Goal: Transaction & Acquisition: Purchase product/service

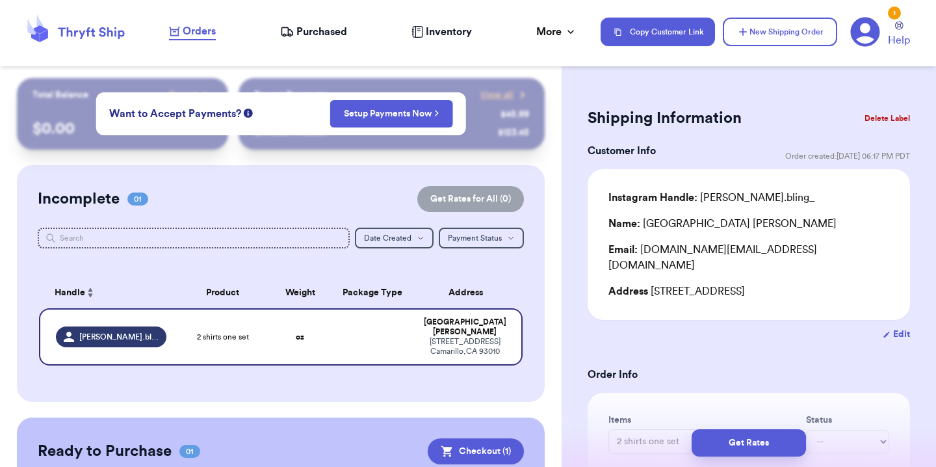
scroll to position [134, 0]
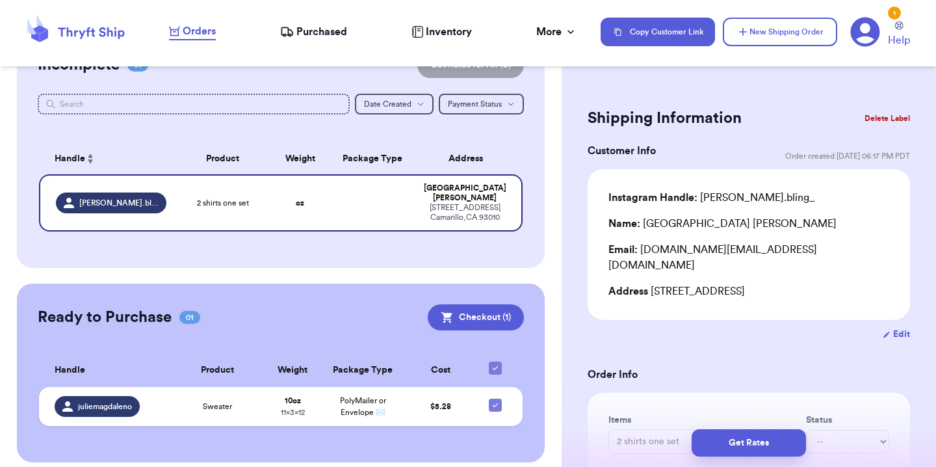
click at [334, 35] on span "Purchased" at bounding box center [321, 32] width 51 height 16
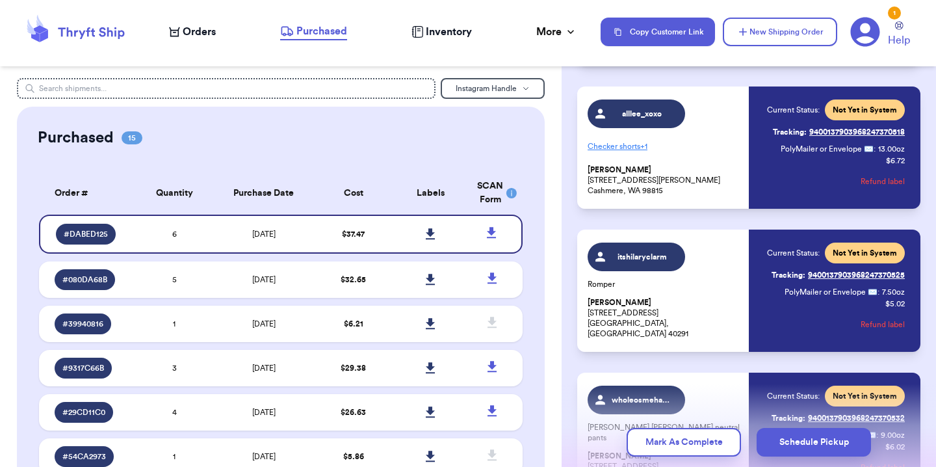
scroll to position [229, 0]
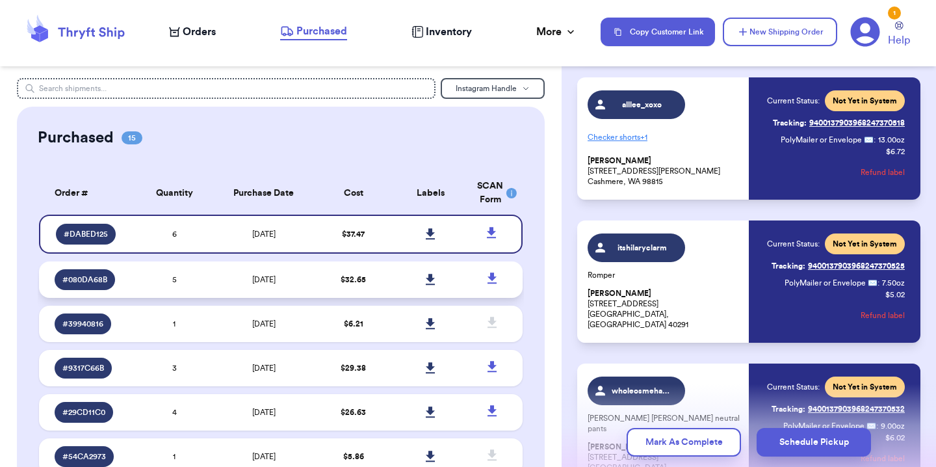
click at [196, 277] on td "5" at bounding box center [174, 279] width 77 height 36
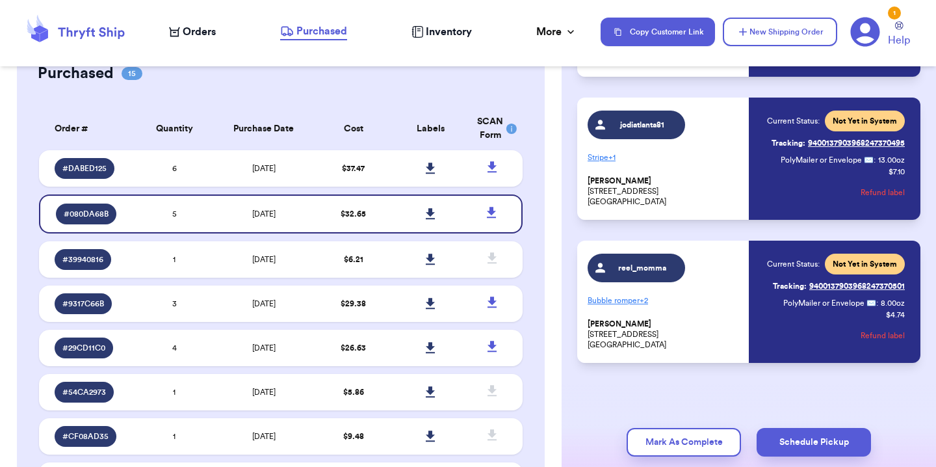
scroll to position [0, 0]
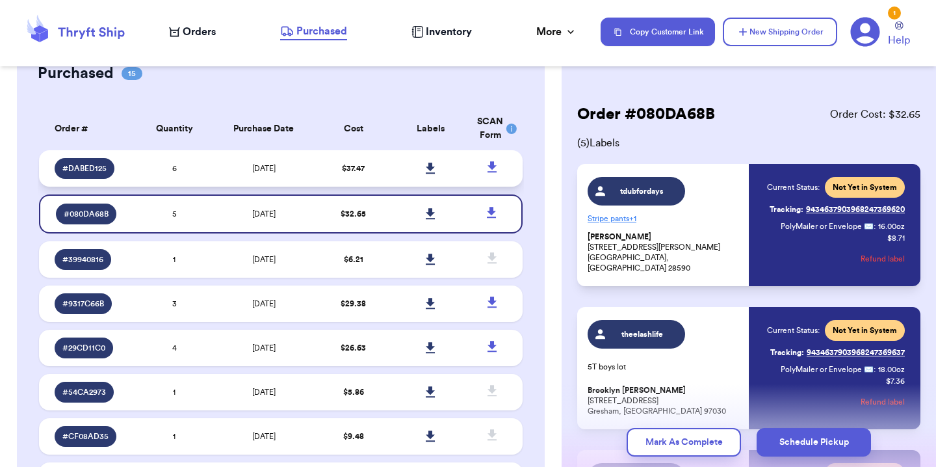
click at [146, 168] on td "6" at bounding box center [174, 168] width 77 height 36
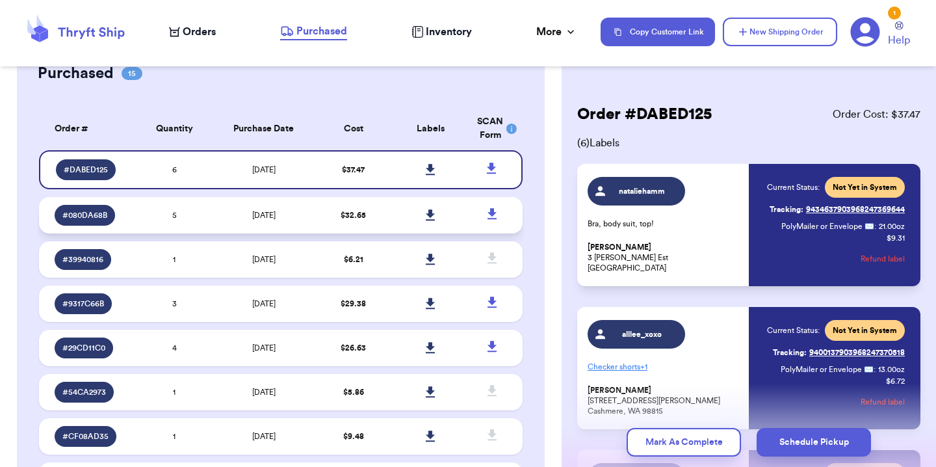
click at [140, 216] on td "5" at bounding box center [174, 215] width 77 height 36
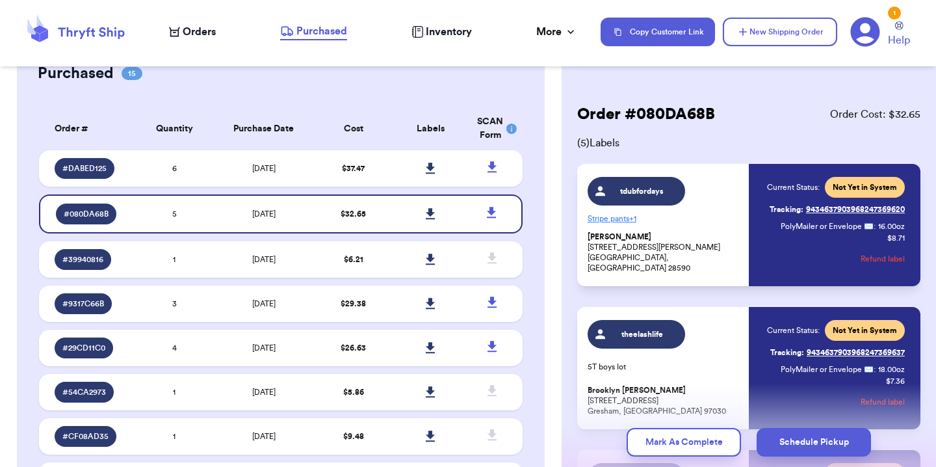
click at [213, 36] on span "Orders" at bounding box center [199, 32] width 33 height 16
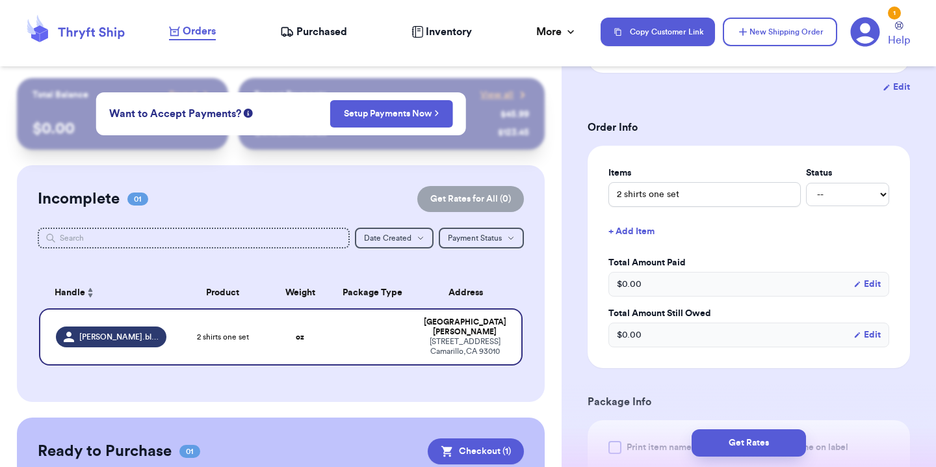
scroll to position [134, 0]
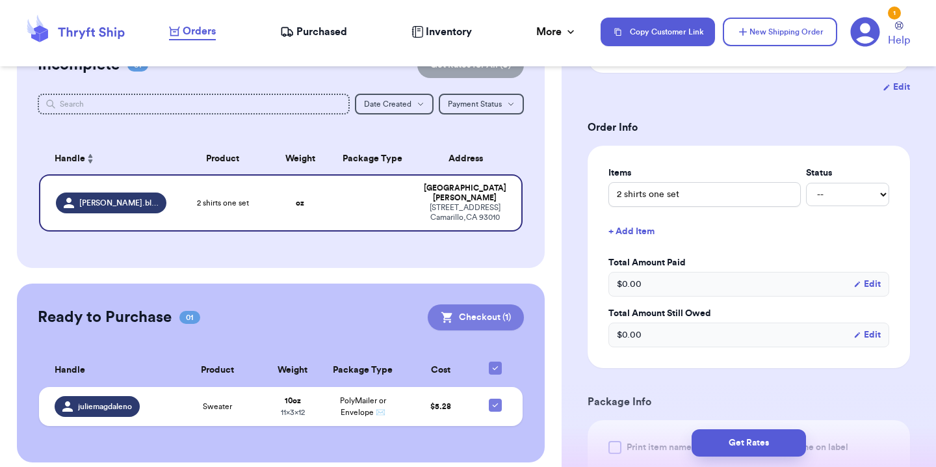
click at [499, 311] on button "Checkout ( 1 )" at bounding box center [476, 317] width 96 height 26
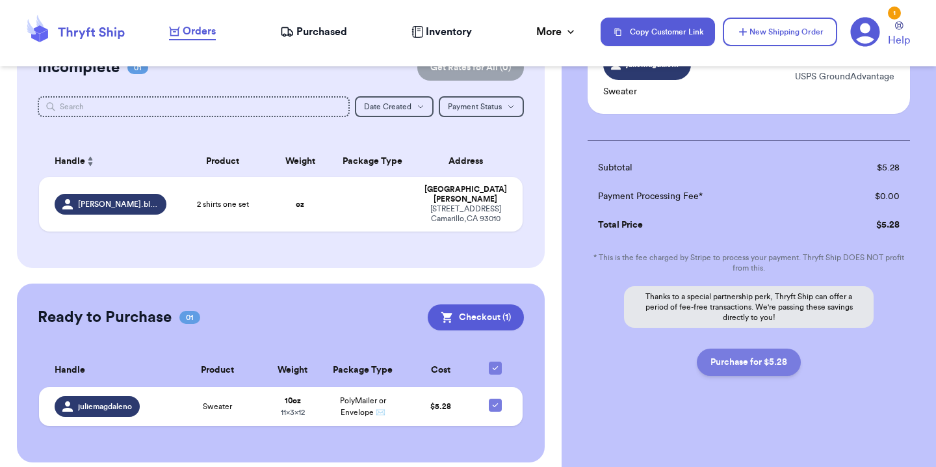
click at [777, 368] on button "Purchase for $5.28" at bounding box center [749, 361] width 104 height 27
checkbox input "false"
checkbox input "true"
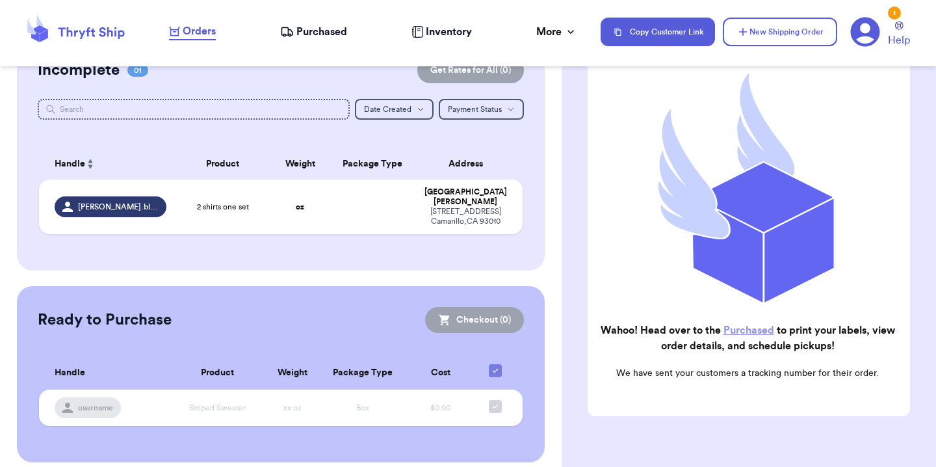
scroll to position [0, 0]
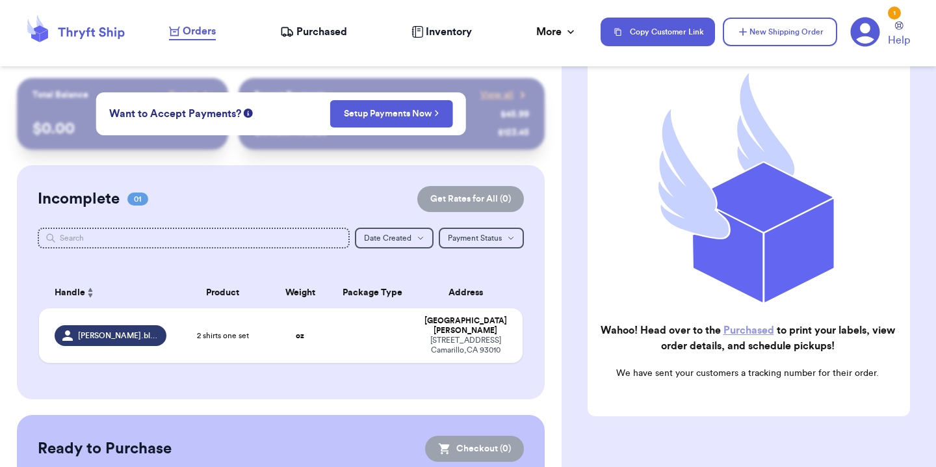
click at [285, 31] on icon at bounding box center [287, 31] width 14 height 13
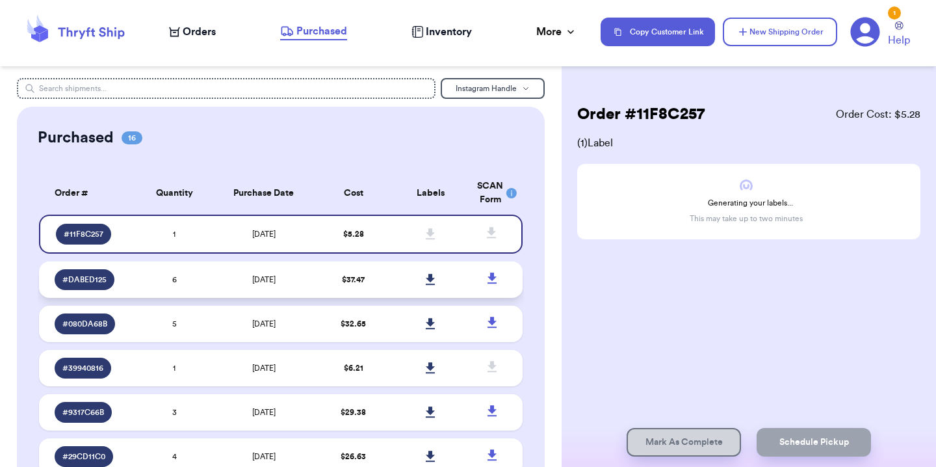
click at [226, 282] on td "[DATE]" at bounding box center [263, 279] width 101 height 36
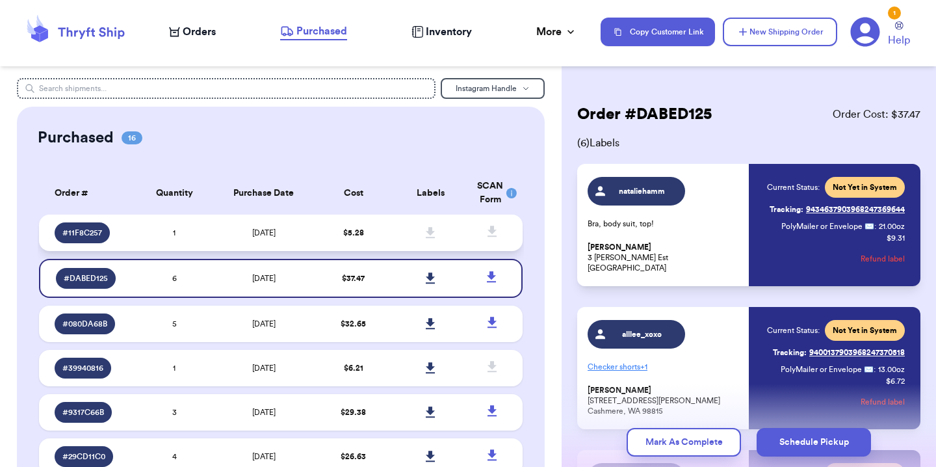
click at [192, 239] on td "1" at bounding box center [174, 232] width 77 height 36
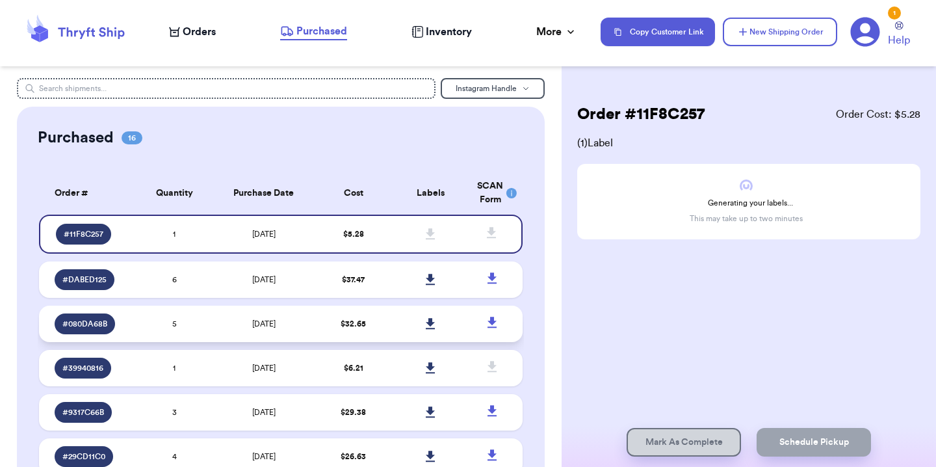
click at [213, 325] on td "[DATE]" at bounding box center [263, 323] width 101 height 36
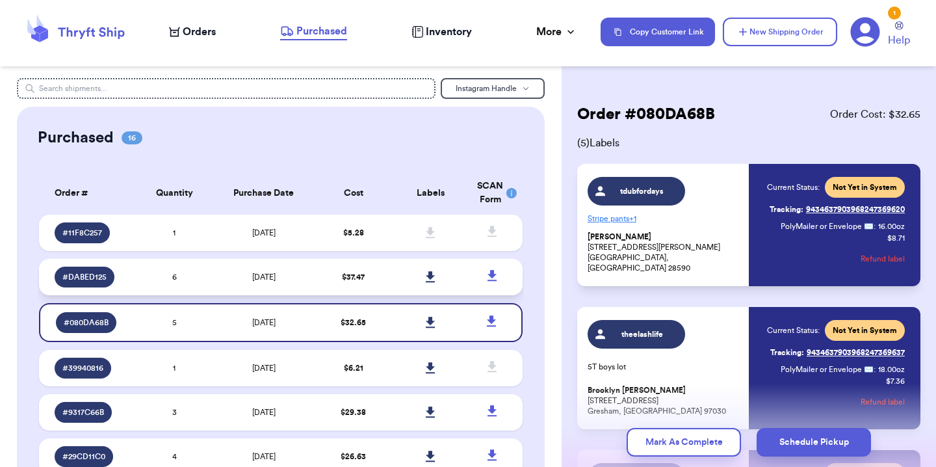
click at [208, 277] on td "6" at bounding box center [174, 277] width 77 height 36
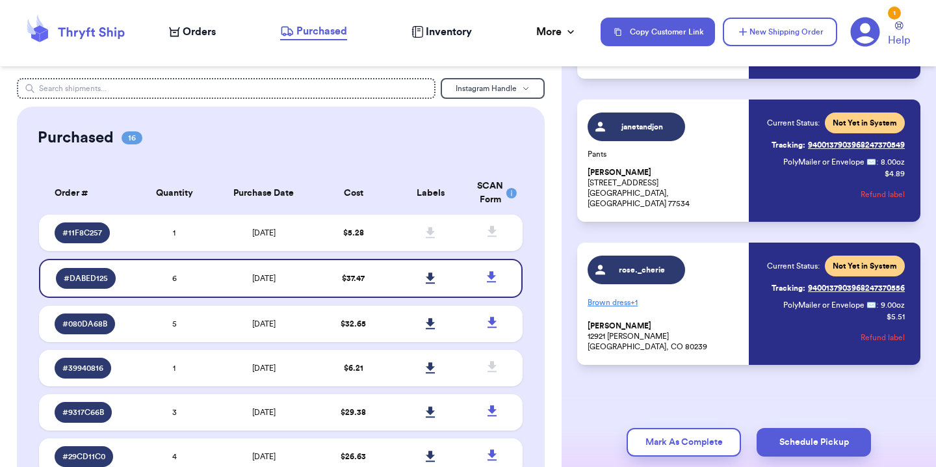
scroll to position [638, 0]
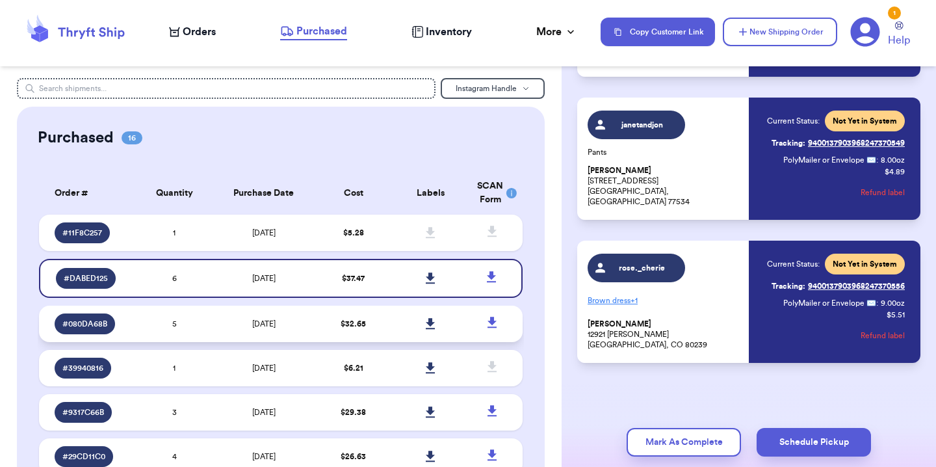
click at [219, 334] on td "[DATE]" at bounding box center [263, 323] width 101 height 36
